Goal: Information Seeking & Learning: Learn about a topic

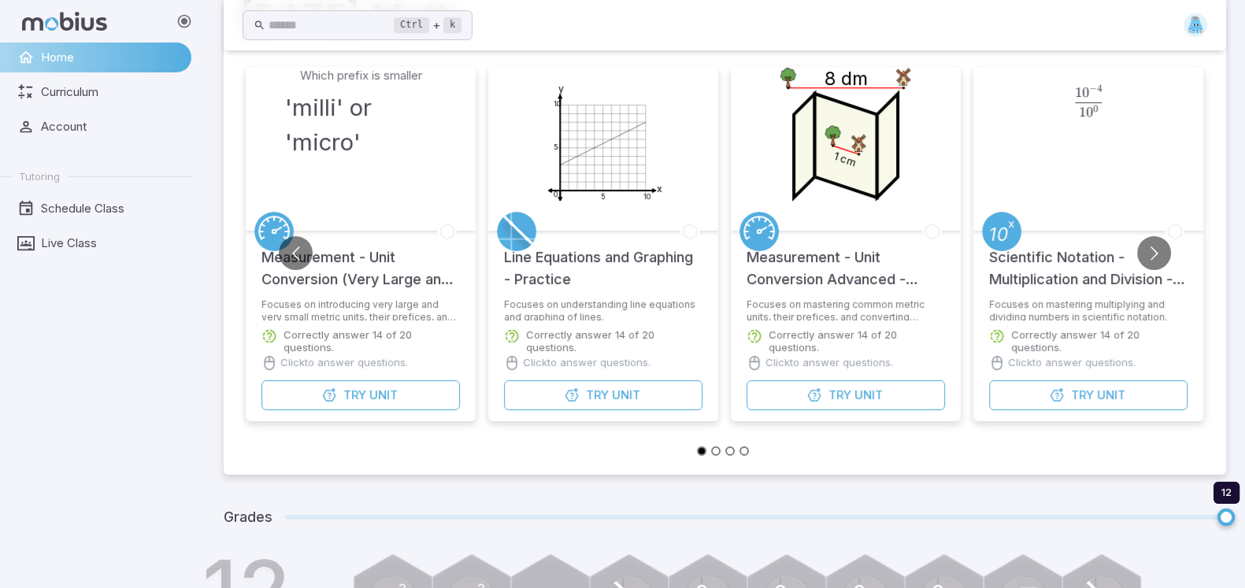
scroll to position [166, 0]
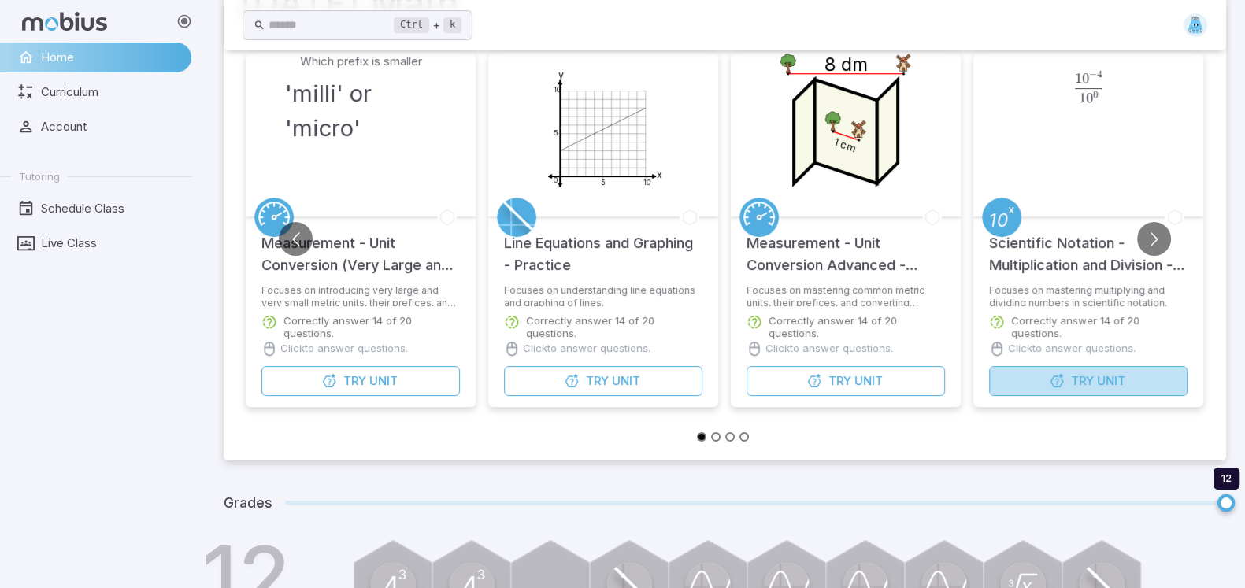
click at [1054, 373] on icon "button" at bounding box center [1057, 381] width 16 height 16
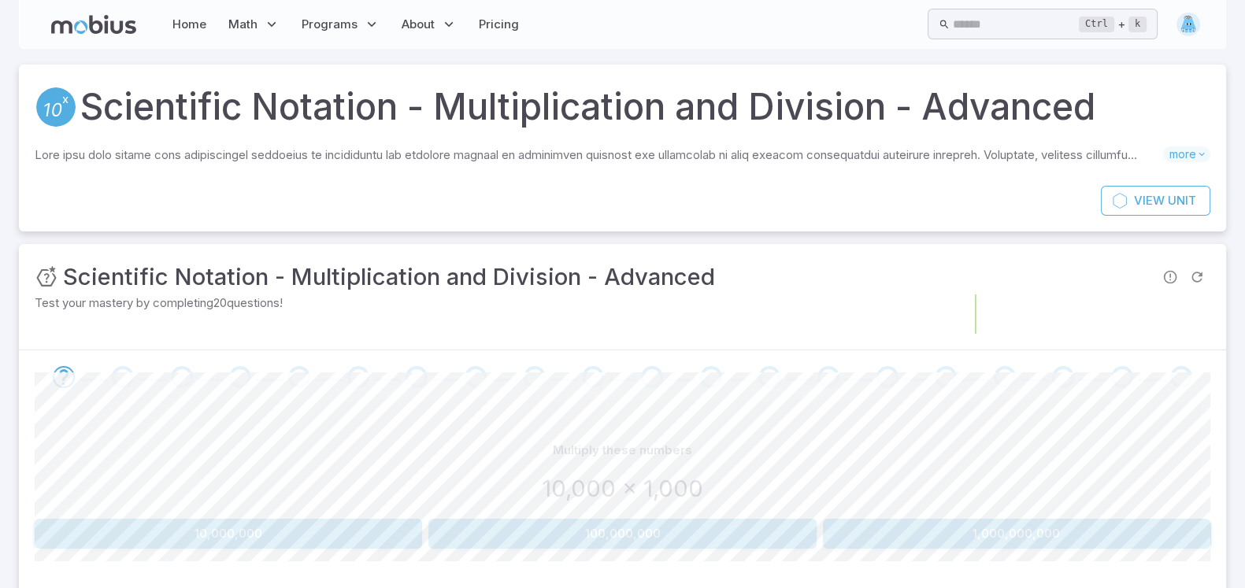
drag, startPoint x: 1209, startPoint y: 306, endPoint x: 1227, endPoint y: 317, distance: 21.2
click at [1224, 318] on div "Unit Mastery : Scientific Notation - Multiplication and Division - Advanced Tes…" at bounding box center [622, 297] width 1207 height 106
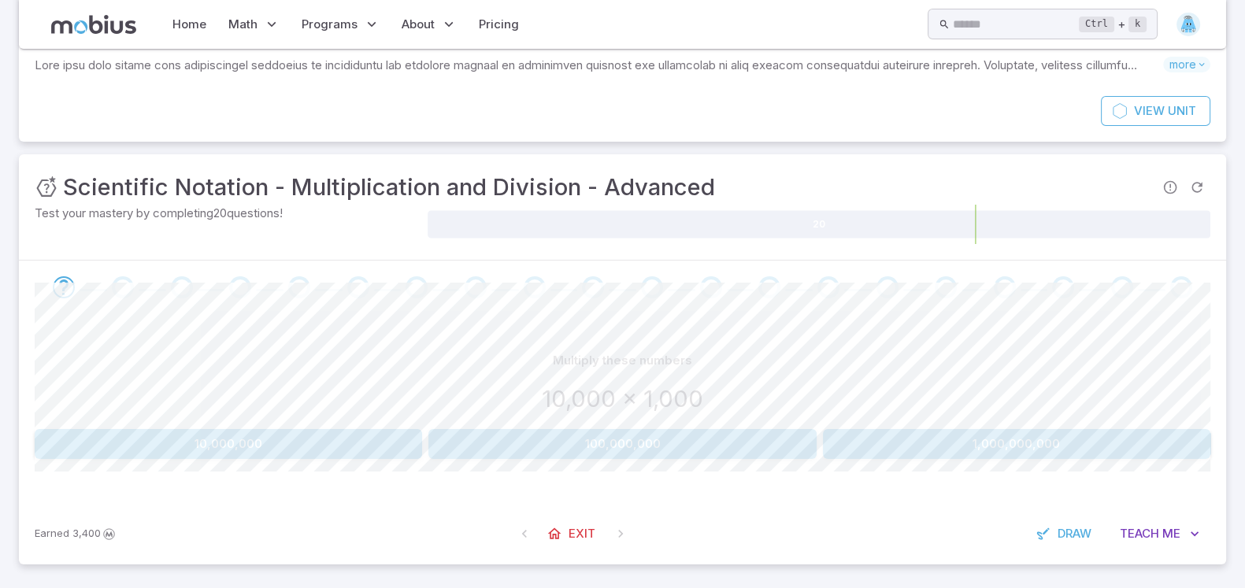
scroll to position [94, 0]
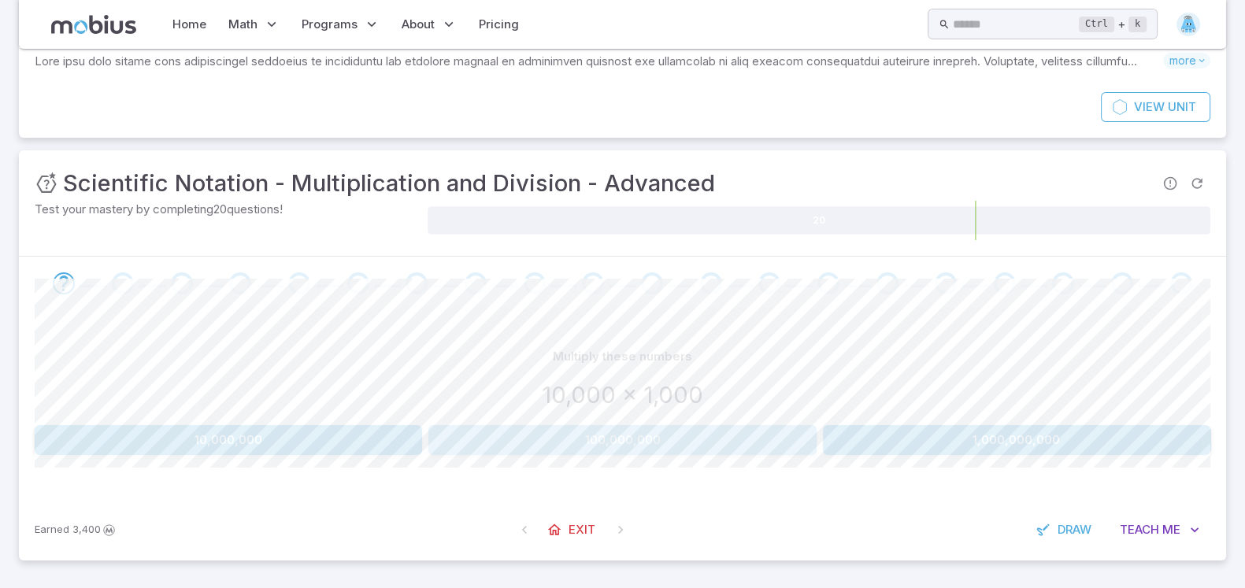
click at [638, 441] on button "100,000,000" at bounding box center [622, 440] width 388 height 30
click at [358, 440] on button "10,000,000" at bounding box center [229, 440] width 388 height 30
drag, startPoint x: 0, startPoint y: 450, endPoint x: 32, endPoint y: 477, distance: 42.5
click at [18, 478] on section "Scientific Notation - Multiplication and Division - Advanced Skills you will le…" at bounding box center [622, 272] width 1245 height 634
click at [89, 451] on button "10,000,000" at bounding box center [150, 440] width 230 height 30
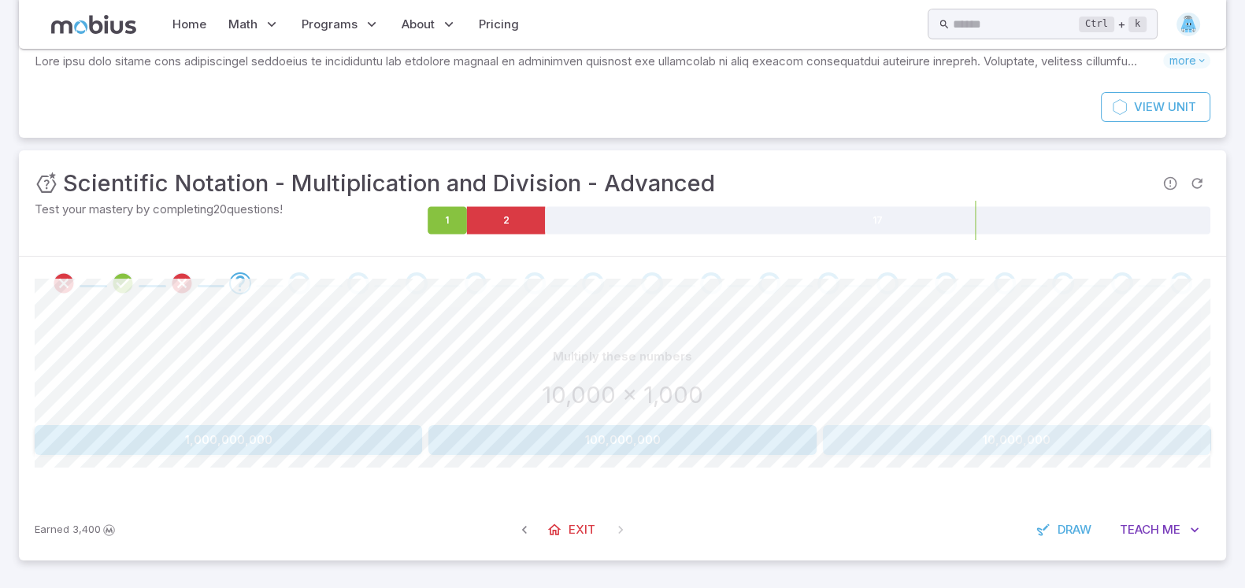
click at [941, 451] on button "10,000,000" at bounding box center [1017, 440] width 388 height 30
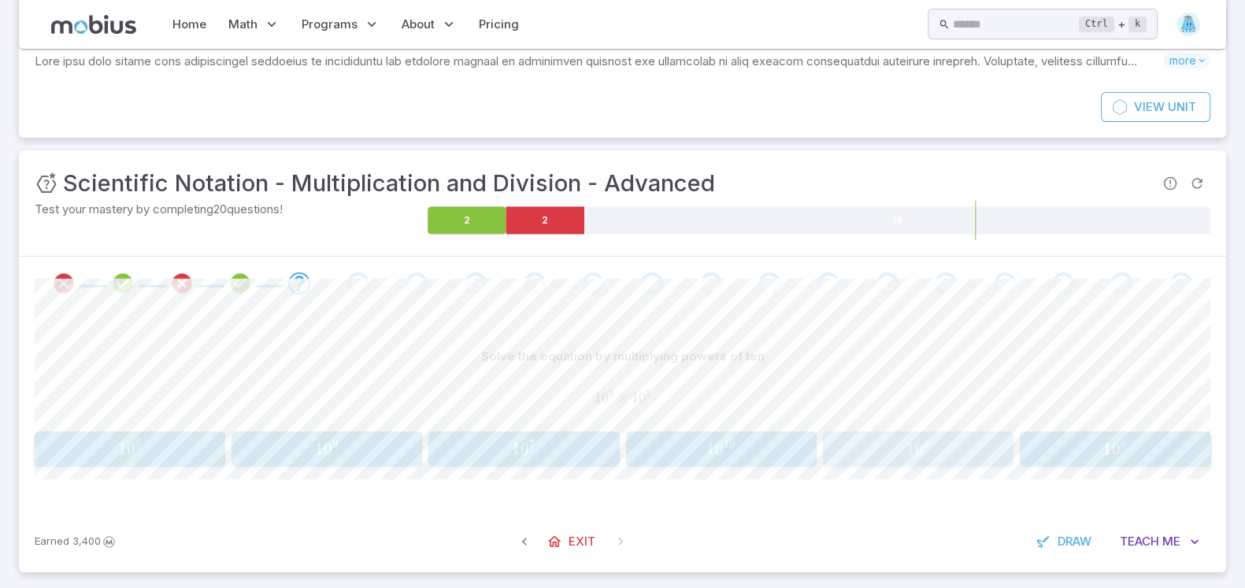
click at [907, 451] on span "1" at bounding box center [911, 449] width 9 height 20
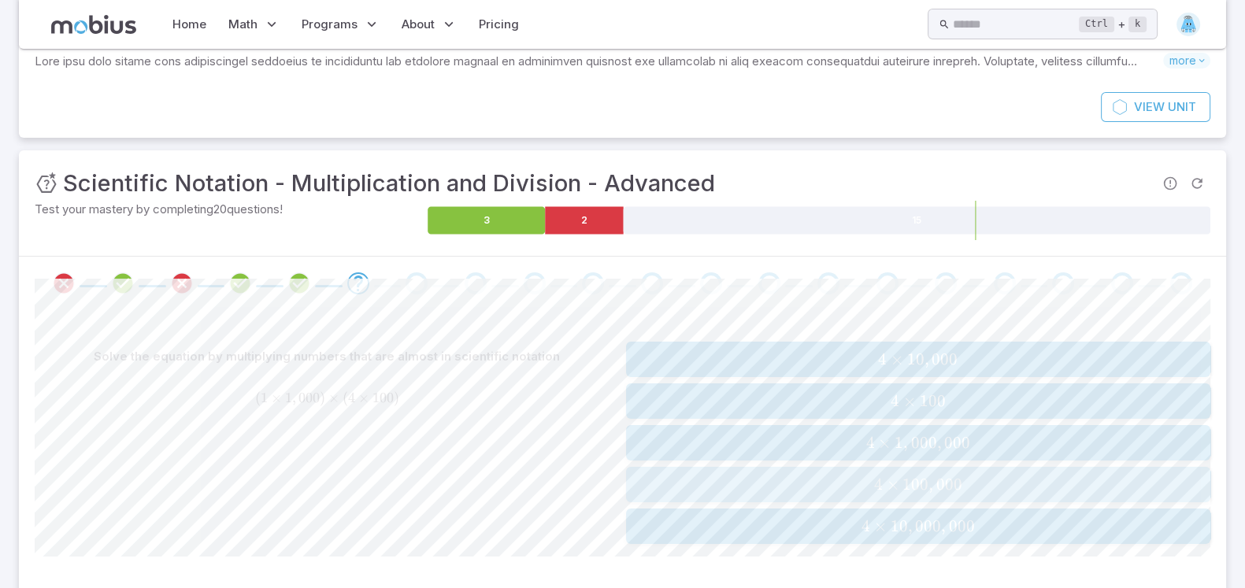
click at [911, 487] on span "100" at bounding box center [916, 485] width 26 height 20
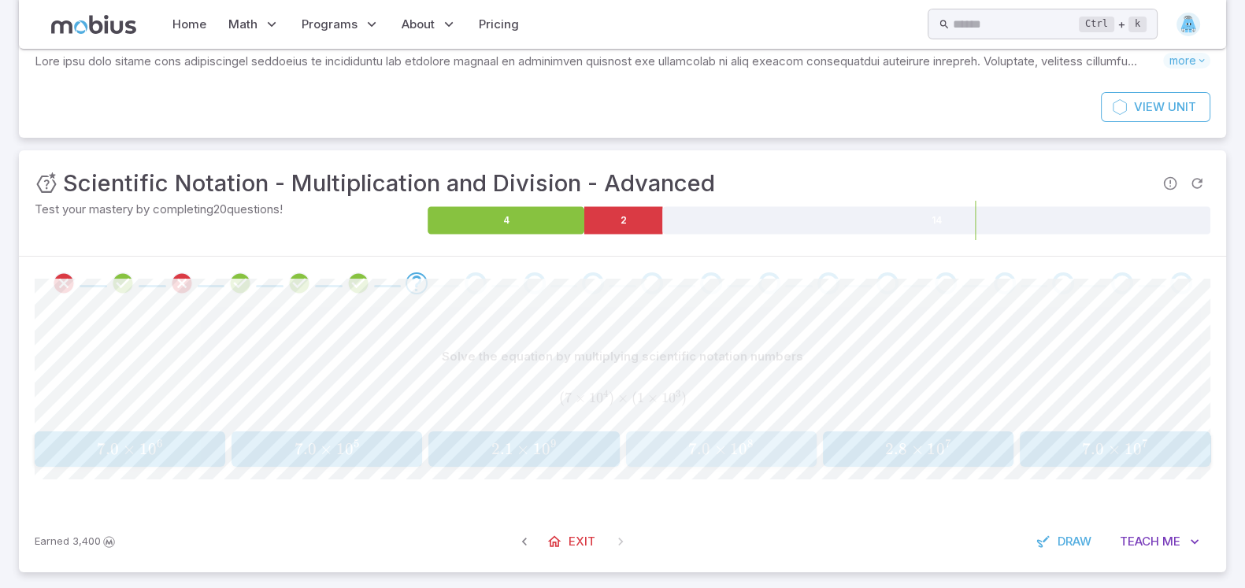
drag, startPoint x: 677, startPoint y: 431, endPoint x: 704, endPoint y: 435, distance: 27.8
click at [704, 435] on button "7.0 × 1 0 8 7.0 \times 10^{8} 7.0 × 1 0 8" at bounding box center [721, 449] width 191 height 35
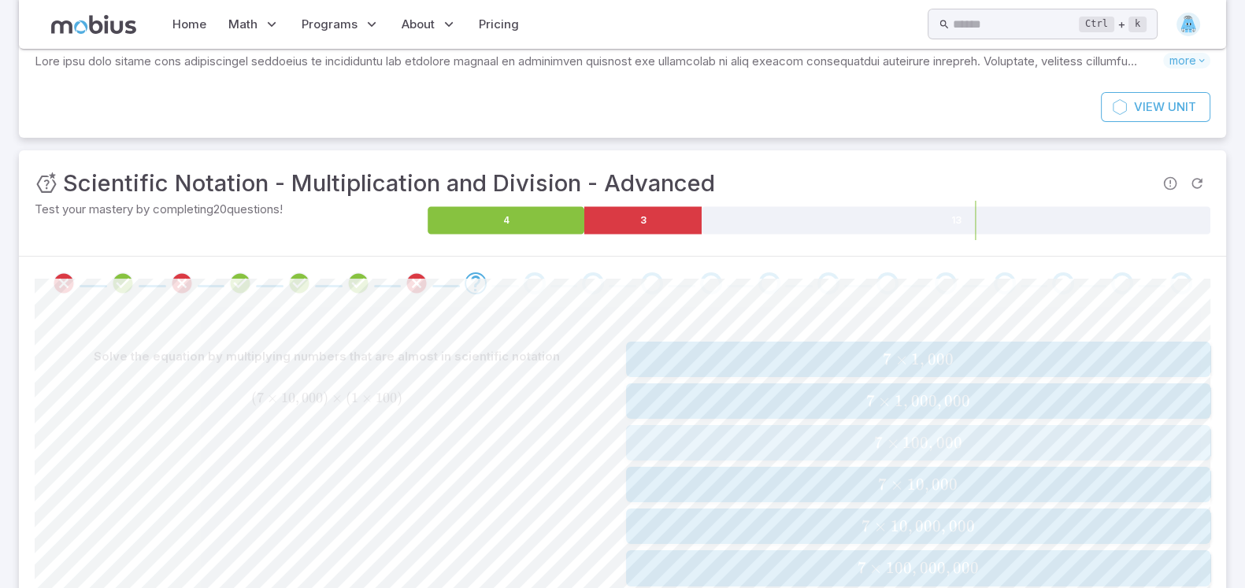
click at [744, 437] on span "7 × 100 , 000" at bounding box center [918, 443] width 575 height 20
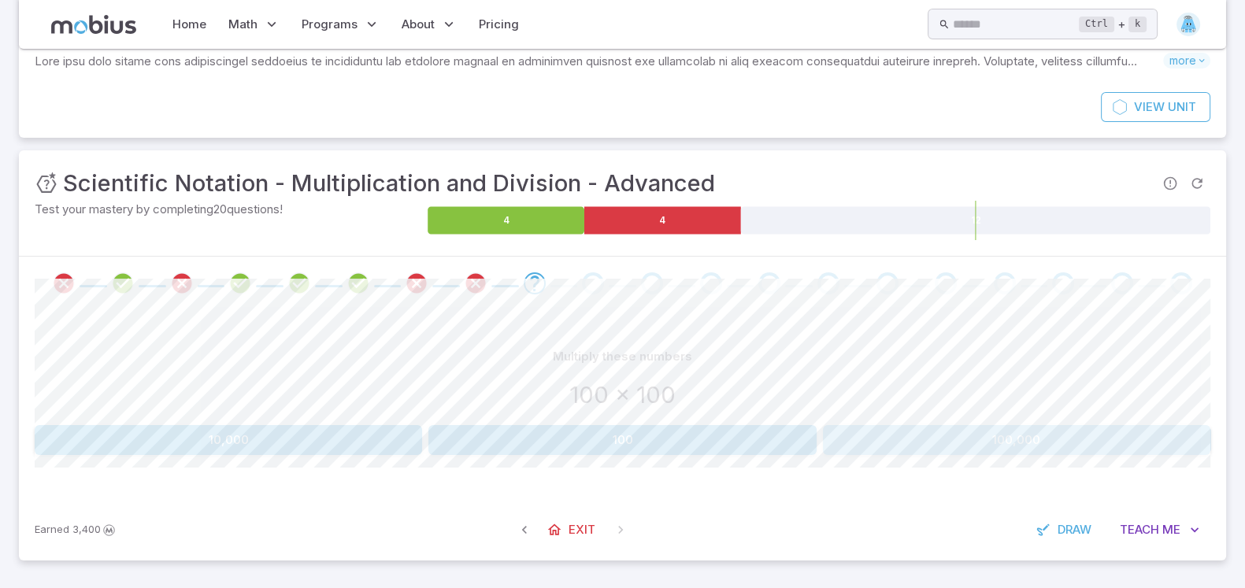
click at [931, 447] on button "100,000" at bounding box center [1017, 440] width 388 height 30
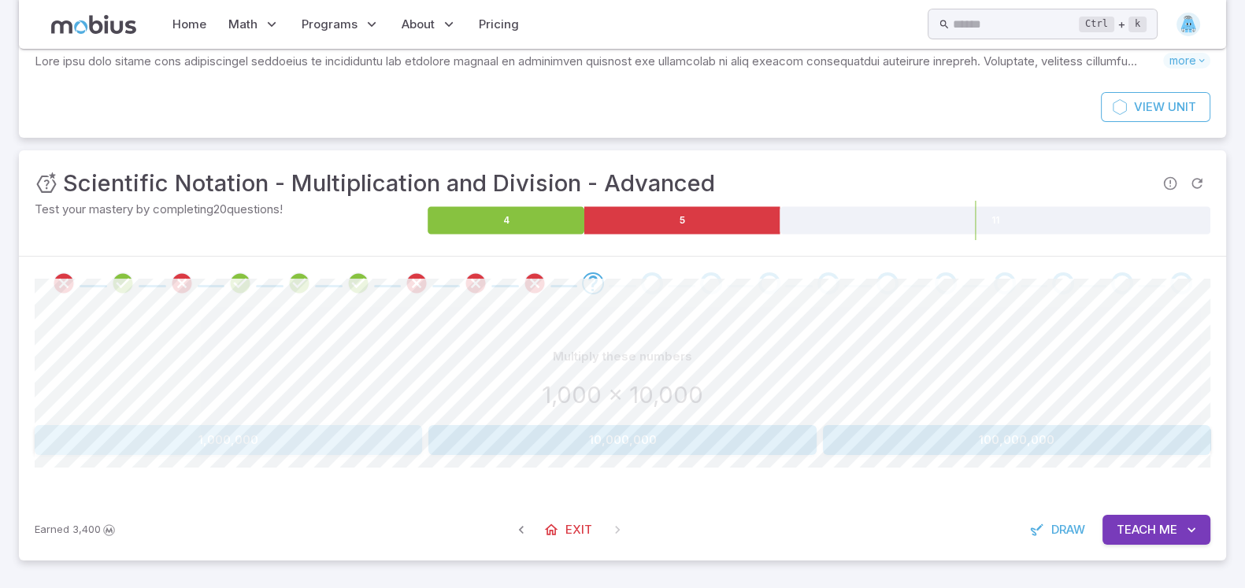
click at [284, 452] on button "1,000,000" at bounding box center [229, 440] width 388 height 30
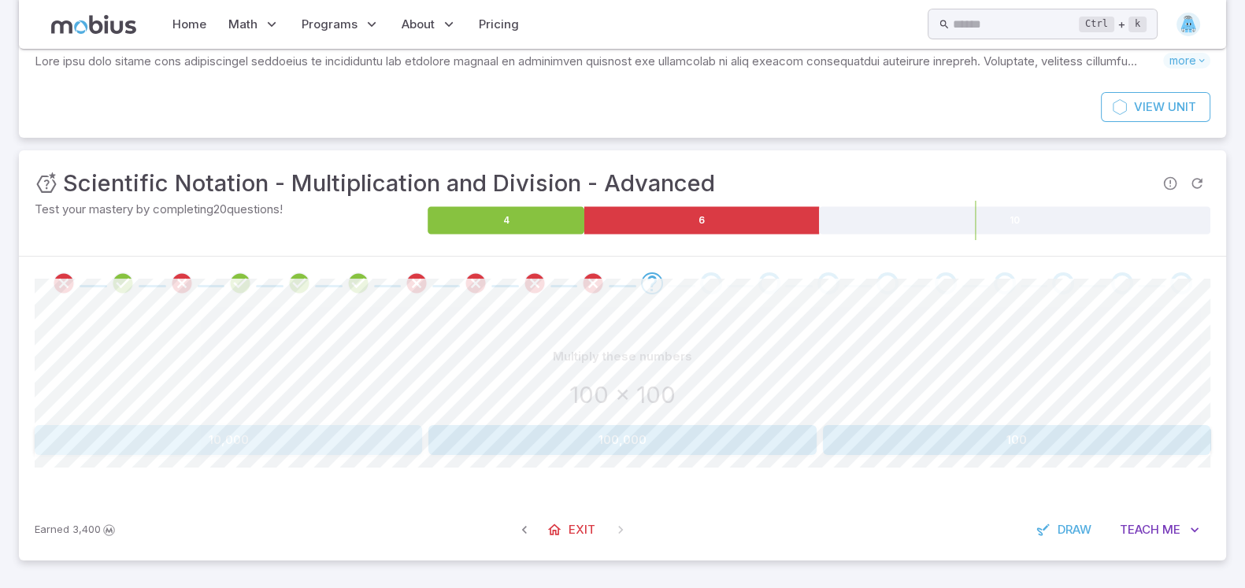
click at [191, 439] on button "10,000" at bounding box center [229, 440] width 388 height 30
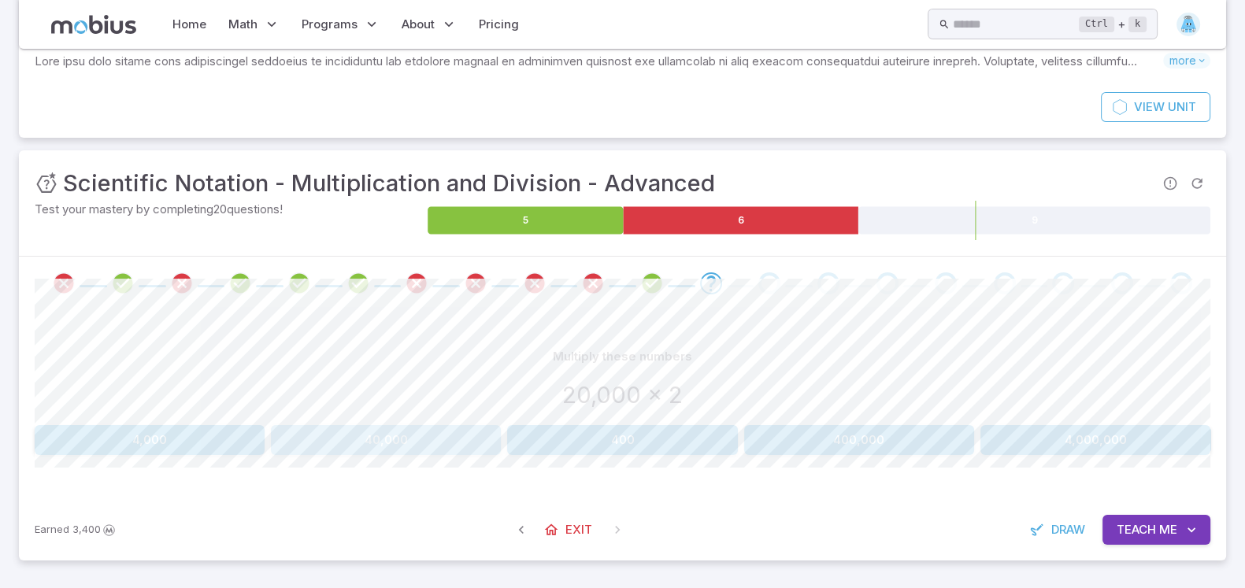
click at [339, 434] on button "40,000" at bounding box center [386, 440] width 230 height 30
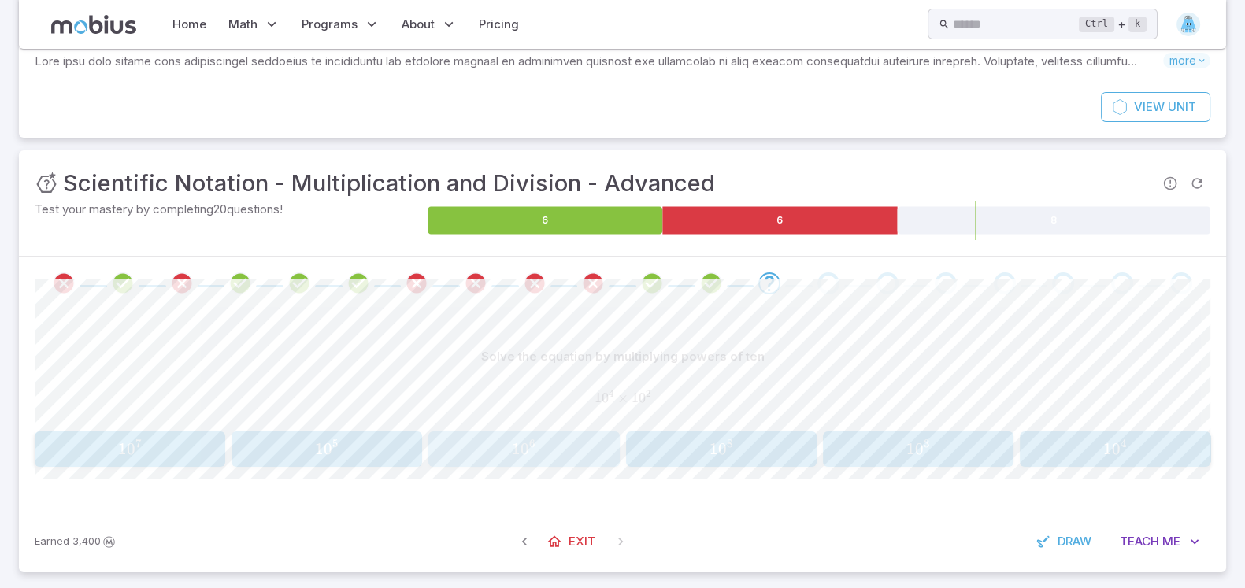
click at [490, 447] on span "1 0 6" at bounding box center [524, 449] width 180 height 20
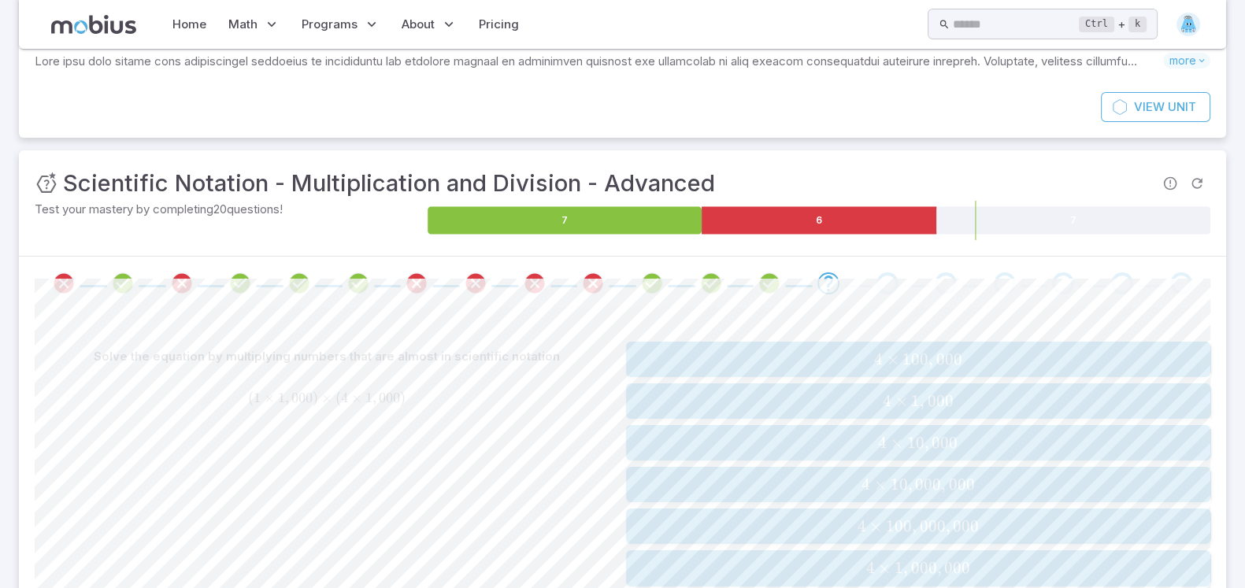
click at [484, 446] on div "Solve the equation by multiplying numbers that are almost in scientific notatio…" at bounding box center [327, 464] width 585 height 244
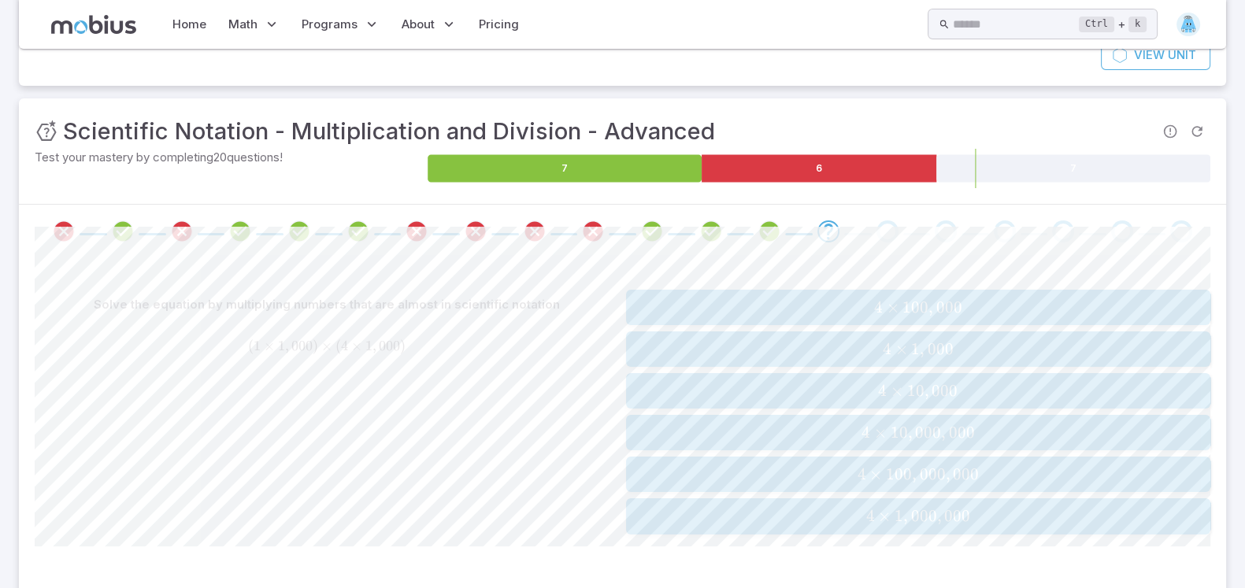
scroll to position [224, 0]
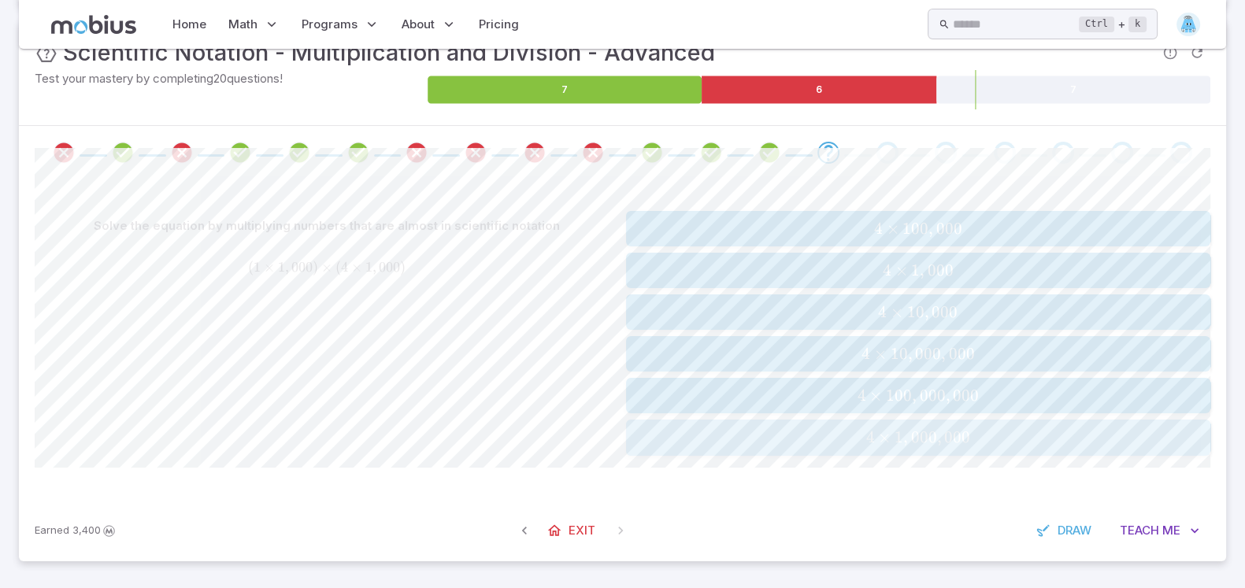
click at [1020, 445] on span "4 × 1 , 000 , 000" at bounding box center [918, 438] width 575 height 20
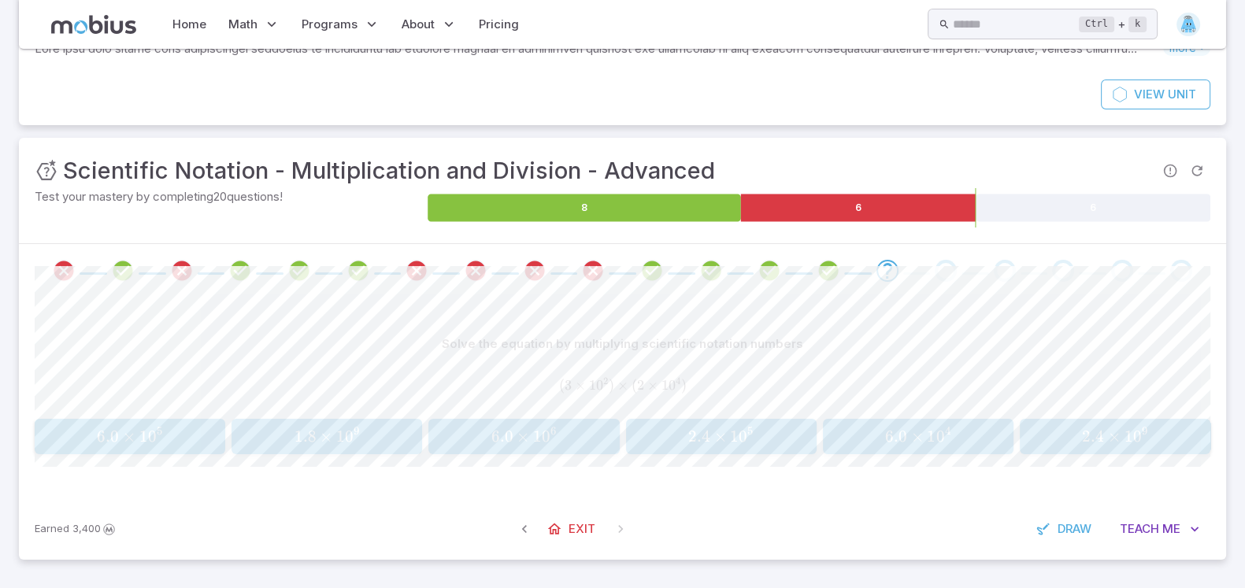
scroll to position [105, 0]
